Goal: Task Accomplishment & Management: Complete application form

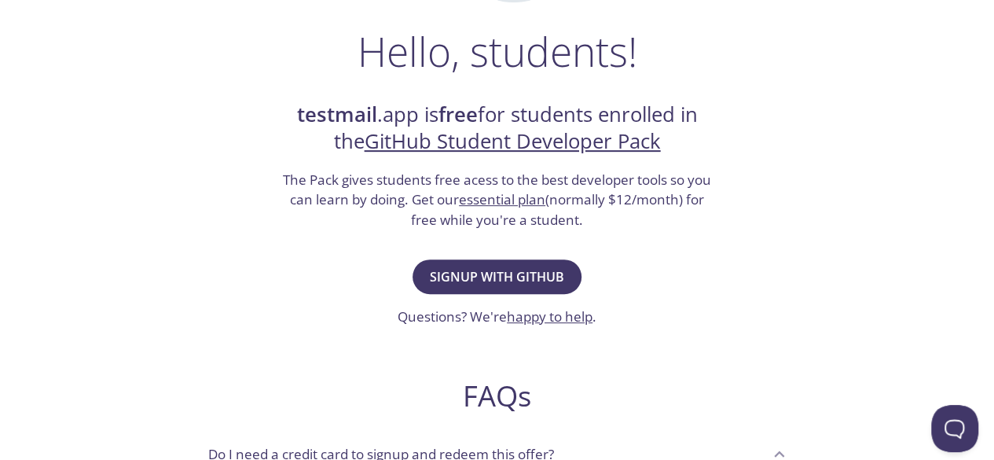
scroll to position [241, 0]
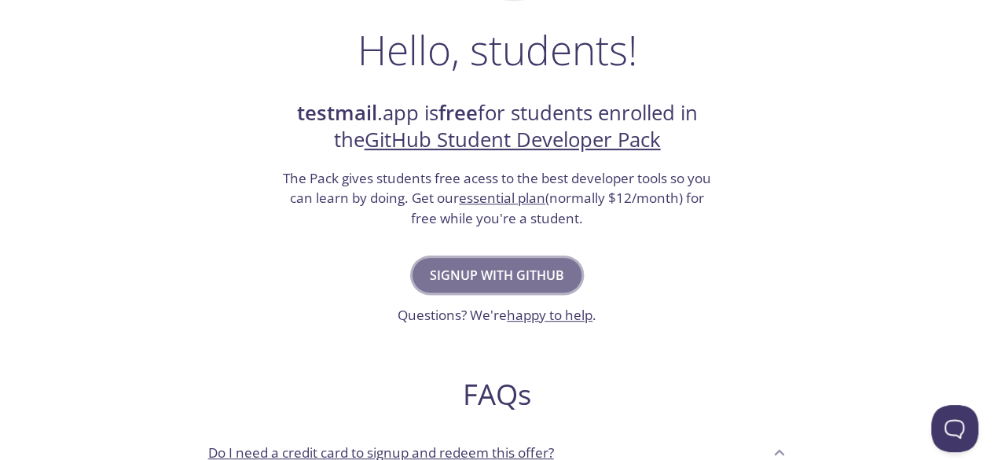
click at [550, 274] on span "Signup with GitHub" at bounding box center [497, 275] width 134 height 22
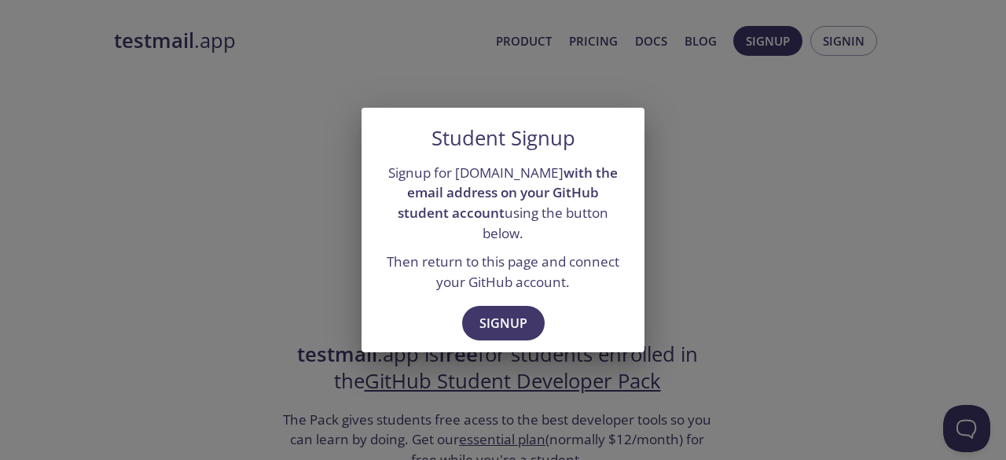
click at [693, 193] on div "Student Signup Signup for [DOMAIN_NAME] with the email address on your GitHub s…" at bounding box center [503, 230] width 1006 height 460
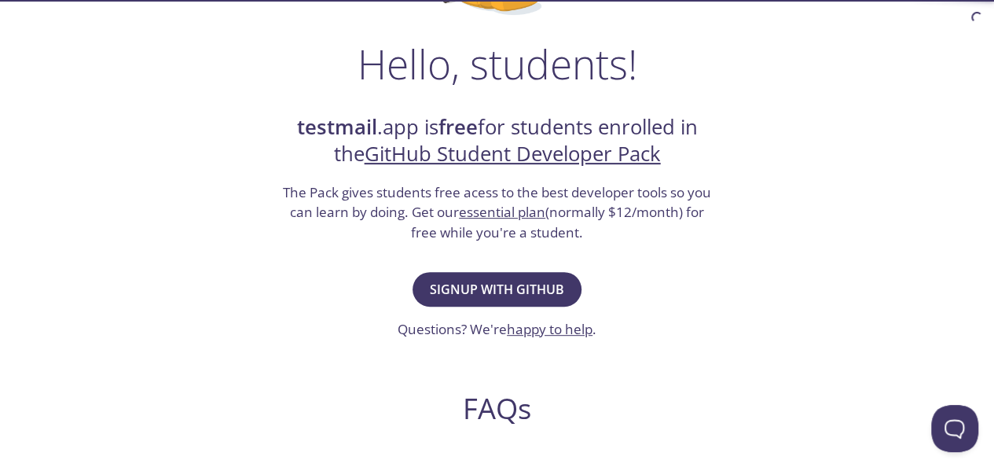
scroll to position [314, 0]
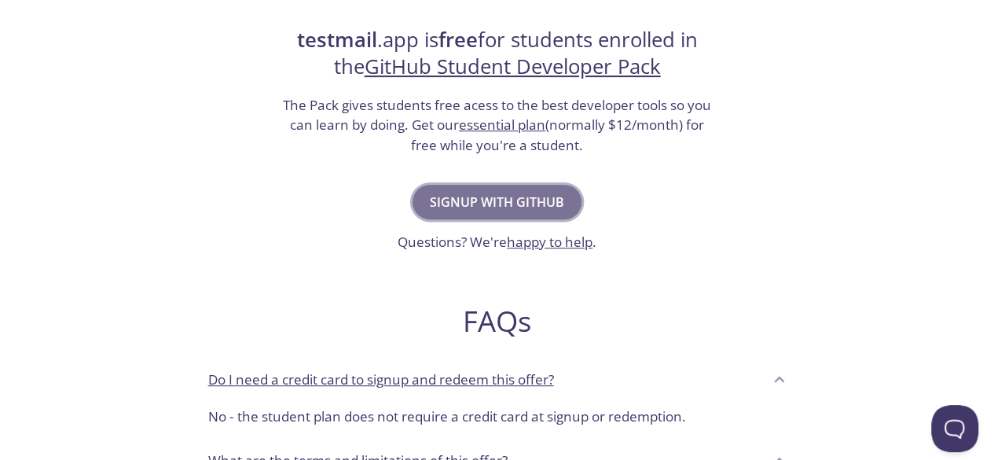
click at [524, 213] on button "Signup with GitHub" at bounding box center [497, 202] width 169 height 35
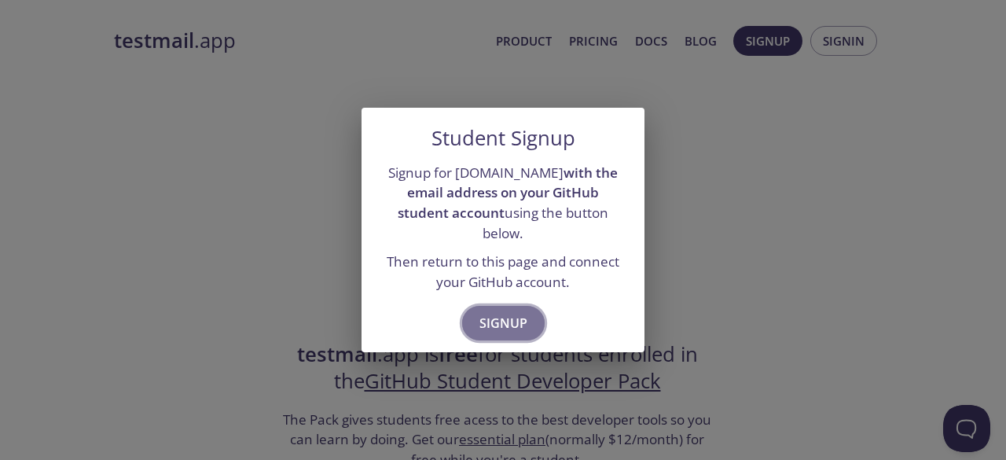
click at [504, 315] on span "Signup" at bounding box center [504, 323] width 48 height 22
click at [513, 322] on span "Signup" at bounding box center [504, 323] width 48 height 22
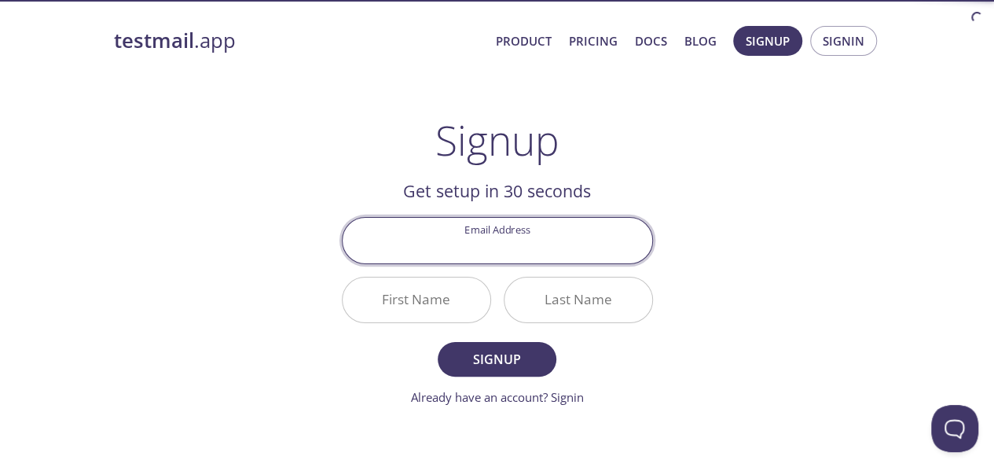
click at [506, 235] on input "Email Address" at bounding box center [498, 240] width 310 height 45
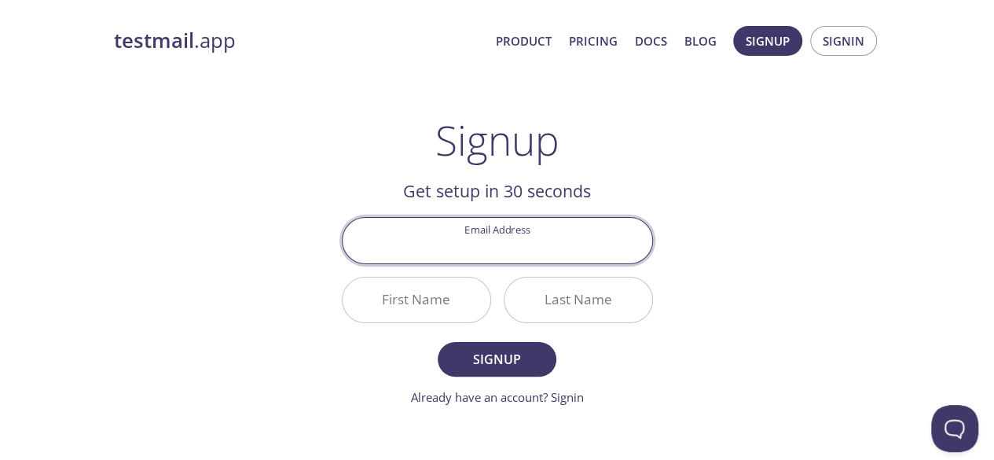
type input "[EMAIL_ADDRESS][DOMAIN_NAME]"
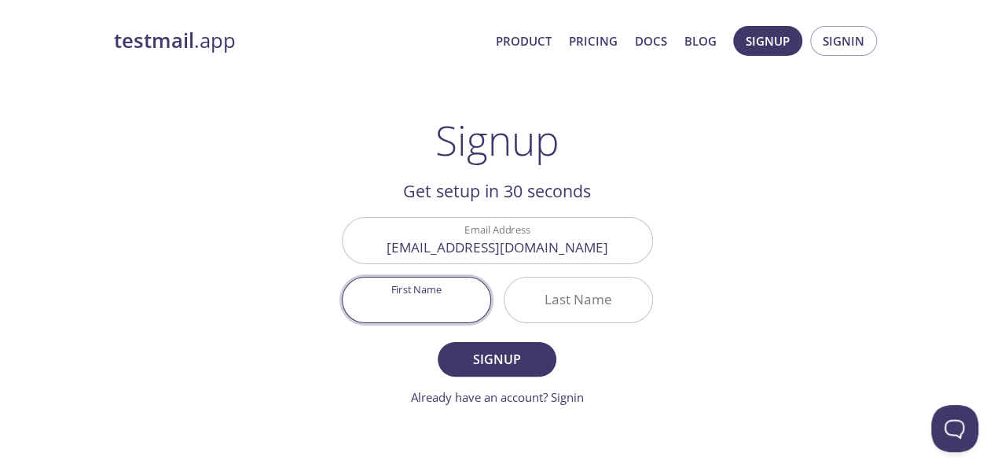
click at [431, 307] on input "First Name" at bounding box center [417, 300] width 148 height 45
type input "Bilisuma"
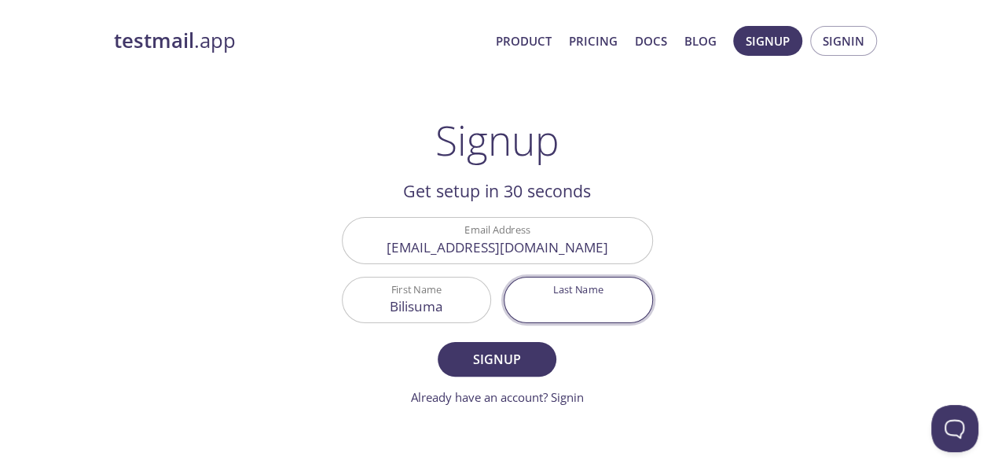
click at [537, 302] on input "Last Name" at bounding box center [579, 300] width 148 height 45
type input "Eresso"
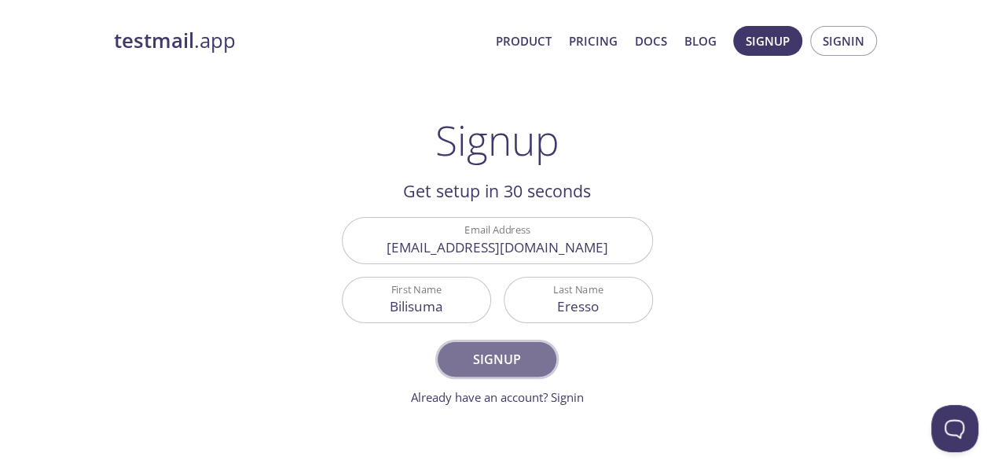
click at [496, 357] on span "Signup" at bounding box center [496, 359] width 83 height 22
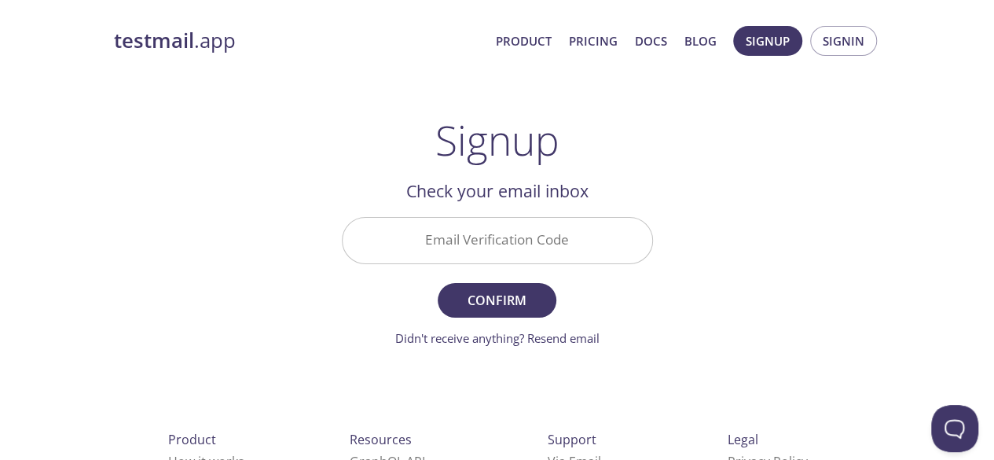
click at [515, 244] on input "Email Verification Code" at bounding box center [498, 240] width 310 height 45
click at [719, 260] on div "testmail .app Product Pricing Docs Blog Signup Signin Signup Get setup in 30 se…" at bounding box center [497, 347] width 805 height 662
click at [542, 339] on link "Didn't receive anything? Resend email" at bounding box center [497, 338] width 204 height 16
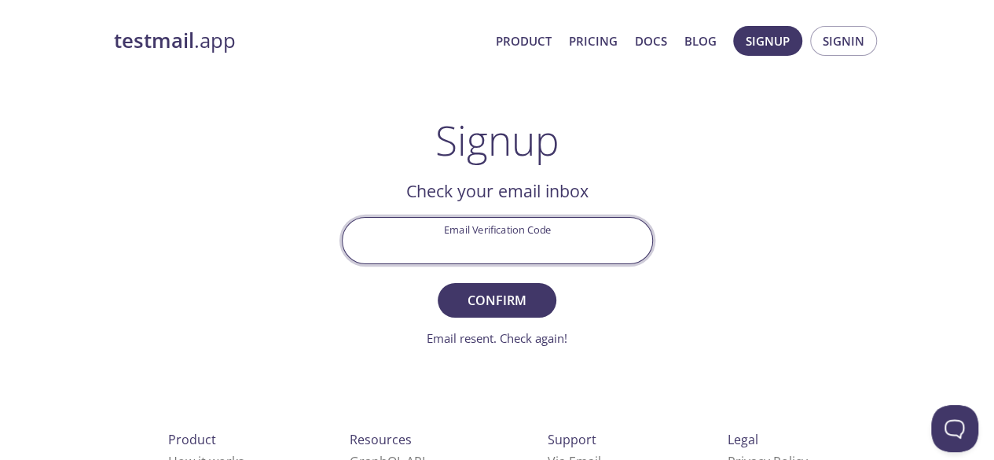
click at [588, 230] on input "Email Verification Code" at bounding box center [498, 240] width 310 height 45
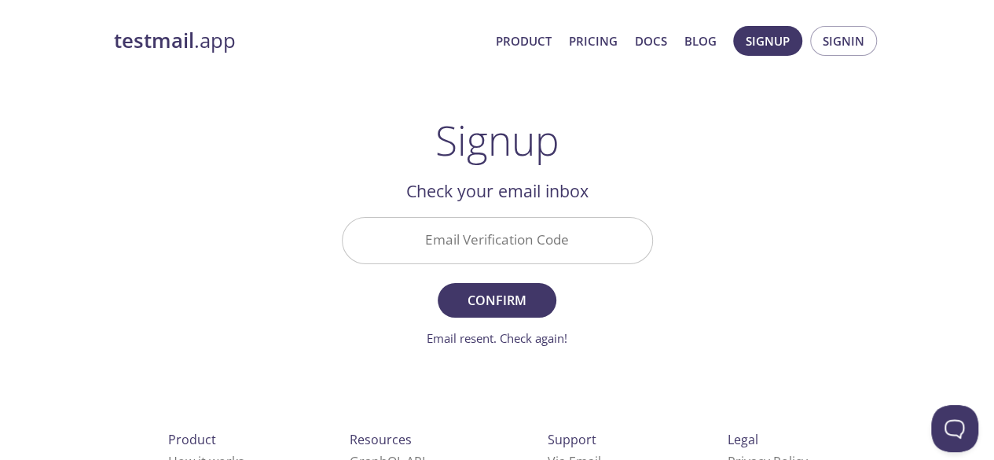
click at [707, 217] on div "testmail .app Product Pricing Docs Blog Signup Signin Signup Get setup in 30 se…" at bounding box center [497, 347] width 805 height 662
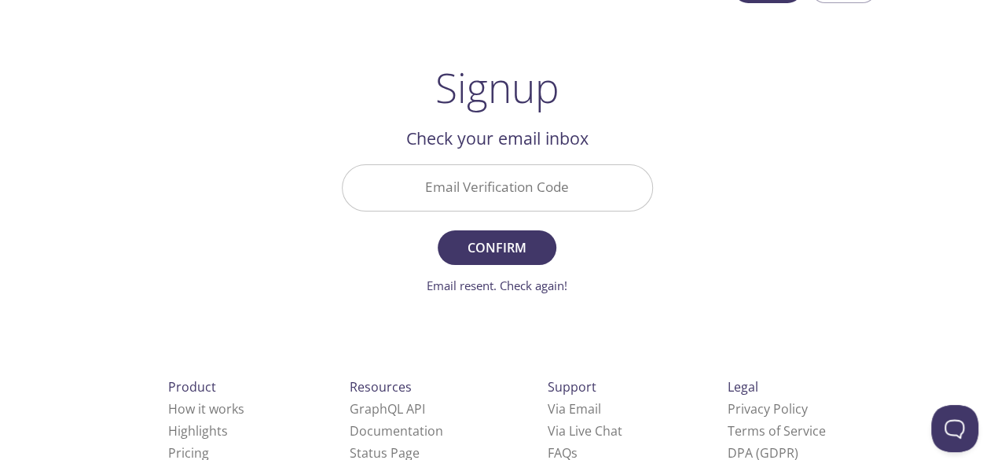
scroll to position [63, 0]
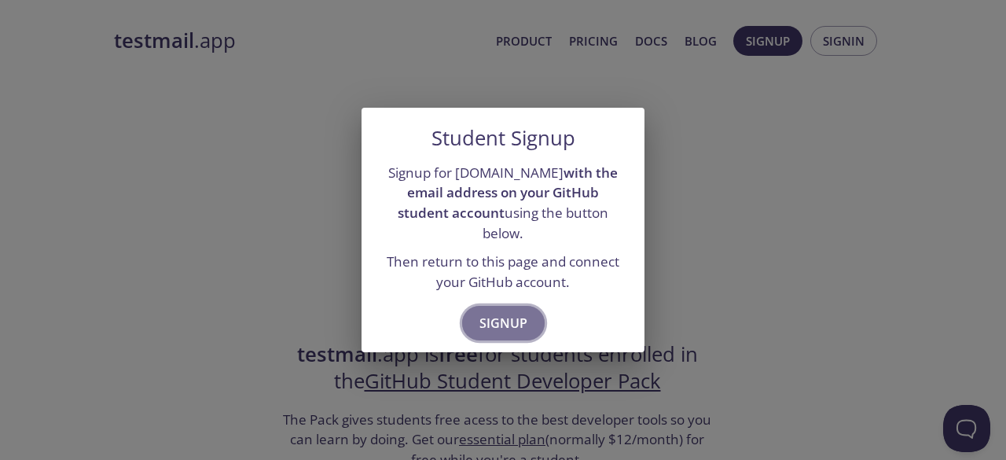
click at [496, 312] on span "Signup" at bounding box center [504, 323] width 48 height 22
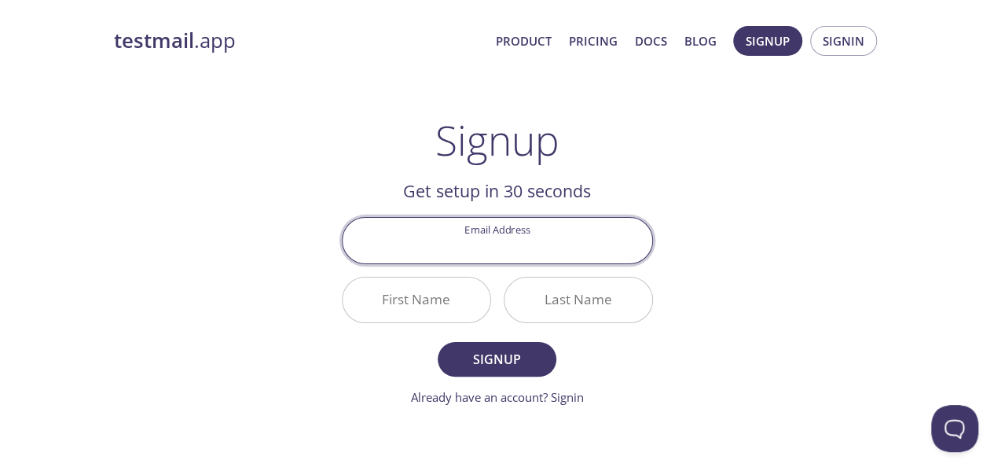
click at [491, 237] on input "Email Address" at bounding box center [498, 240] width 310 height 45
type input "[EMAIL_ADDRESS][DOMAIN_NAME]"
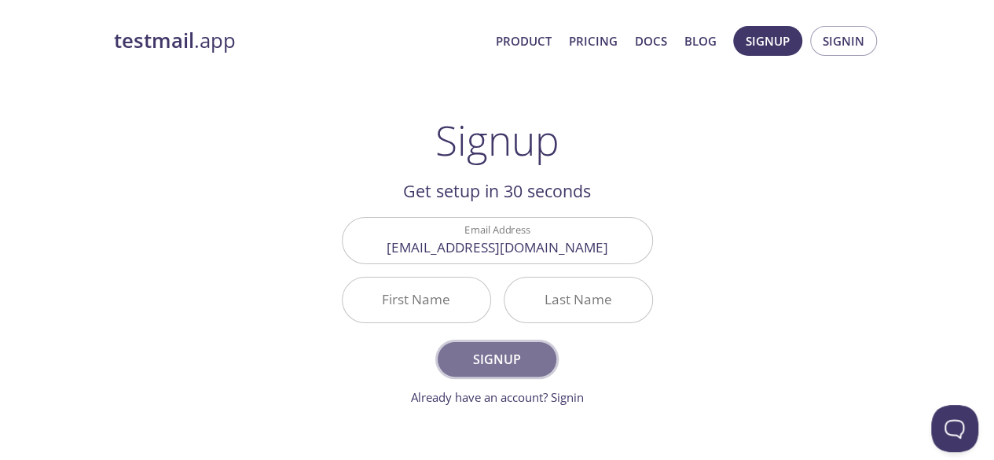
click at [524, 359] on span "Signup" at bounding box center [496, 359] width 83 height 22
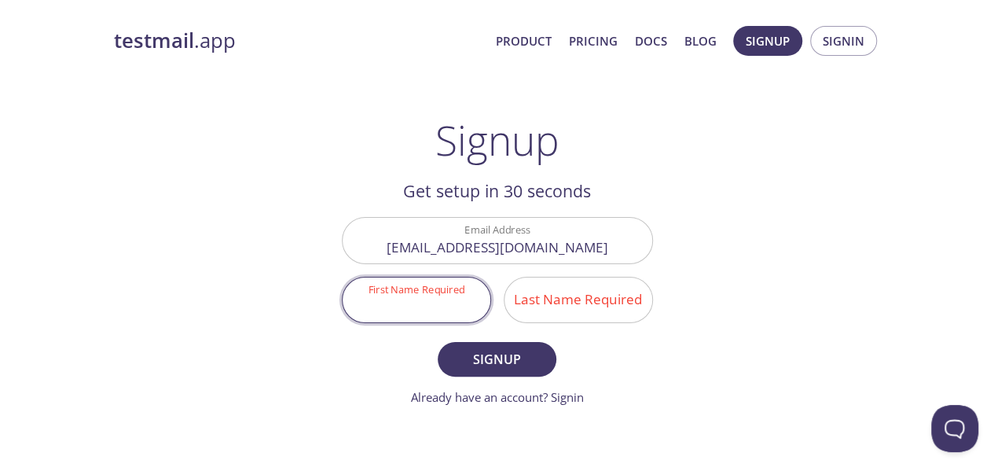
click at [450, 307] on input "First Name Required" at bounding box center [417, 300] width 148 height 45
type input "Bilisuma"
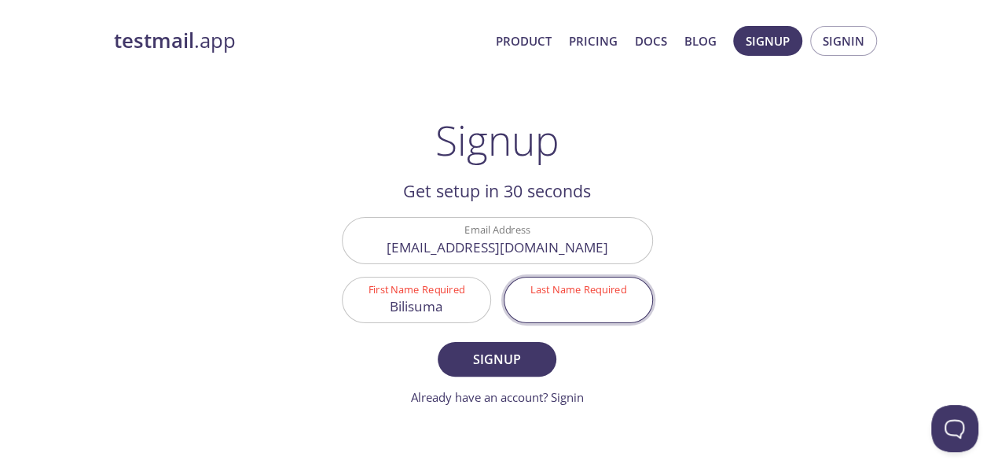
click at [539, 300] on input "Last Name Required" at bounding box center [579, 300] width 148 height 45
type input "eresso"
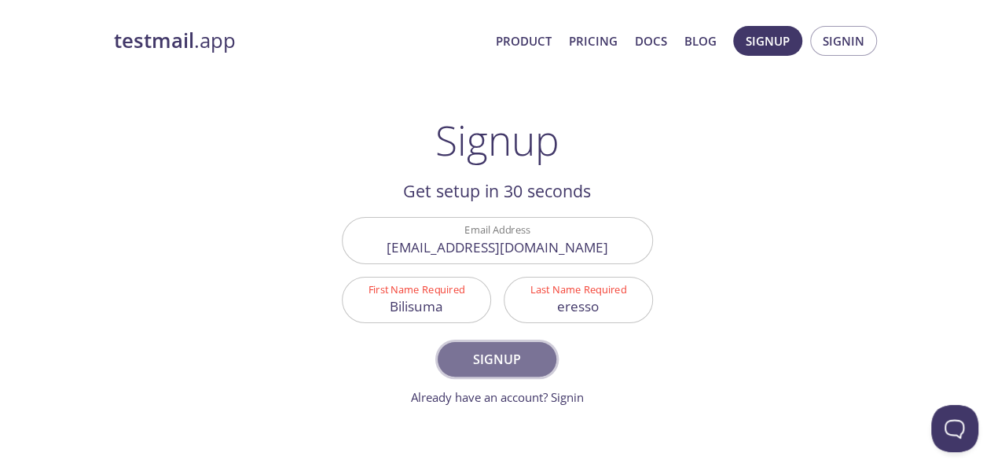
click at [500, 367] on span "Signup" at bounding box center [496, 359] width 83 height 22
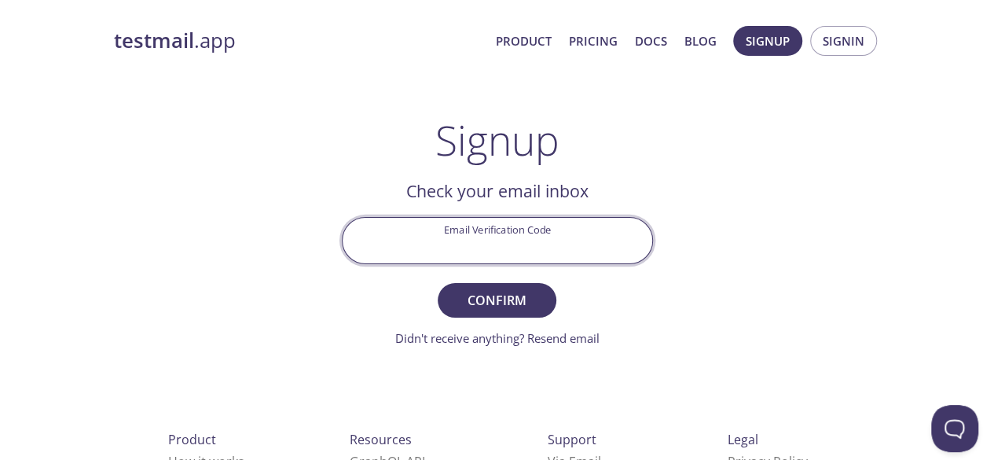
click at [547, 232] on input "Email Verification Code" at bounding box center [498, 240] width 310 height 45
type input "ZMSPCCC"
click at [438, 283] on button "Confirm" at bounding box center [497, 300] width 118 height 35
